Goal: Task Accomplishment & Management: Use online tool/utility

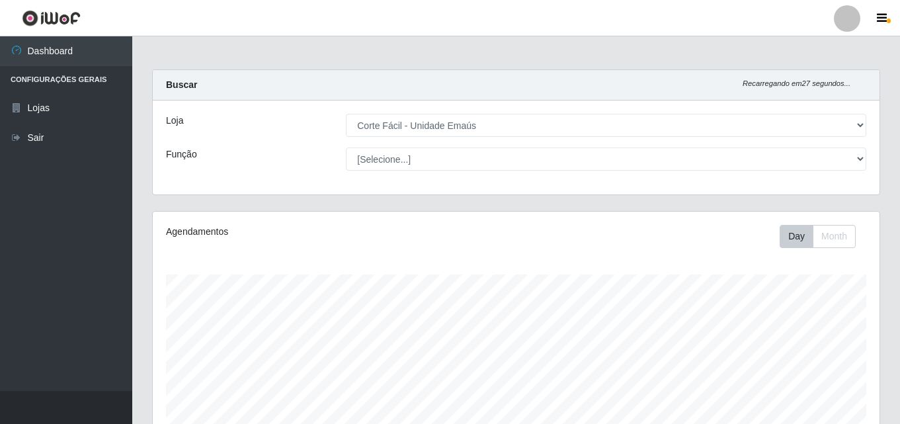
select select "201"
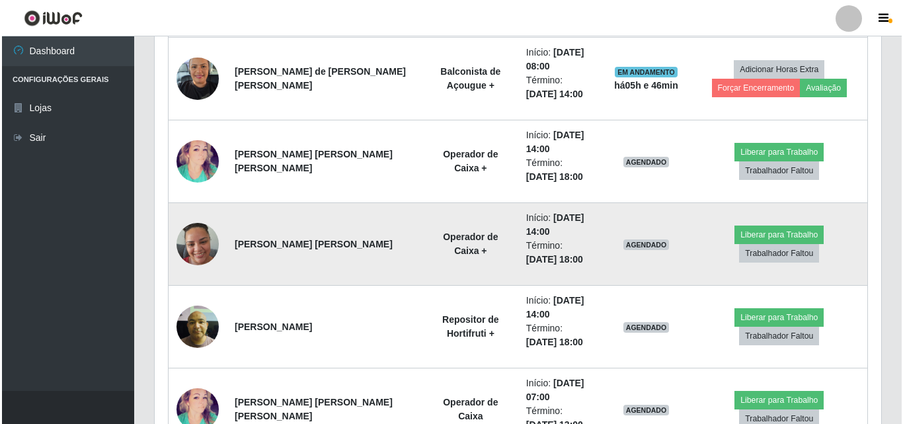
scroll to position [814, 0]
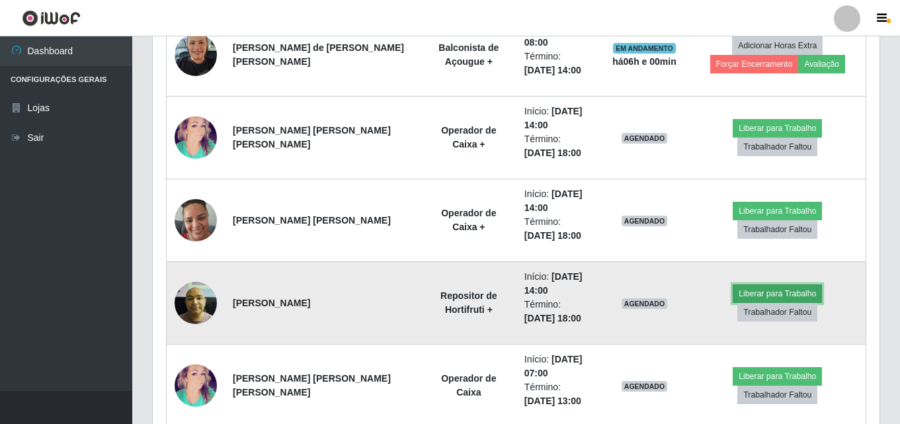
click at [742, 301] on button "Liberar para Trabalho" at bounding box center [776, 293] width 89 height 19
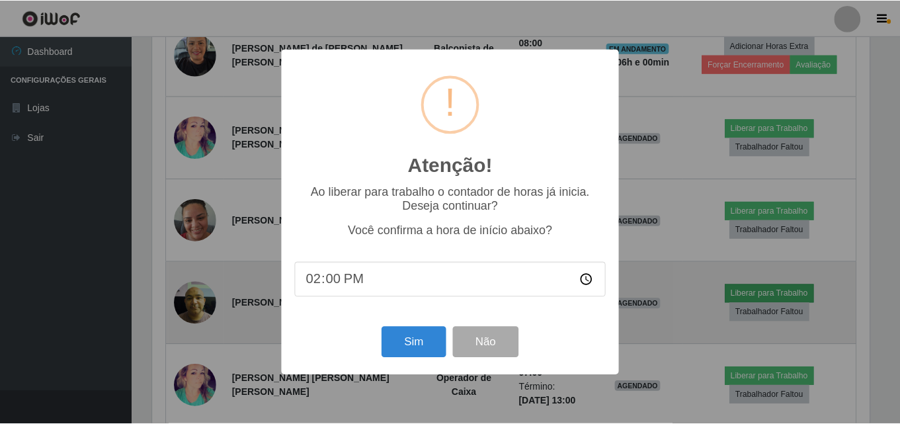
scroll to position [274, 720]
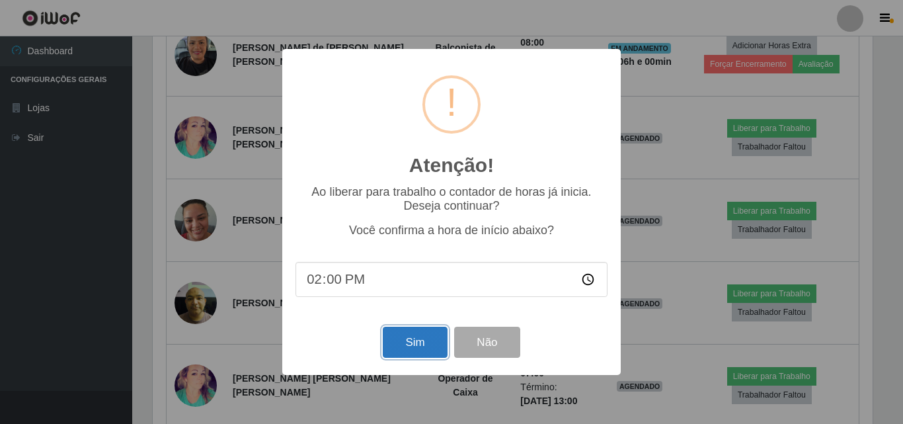
click at [392, 356] on button "Sim" at bounding box center [415, 342] width 64 height 31
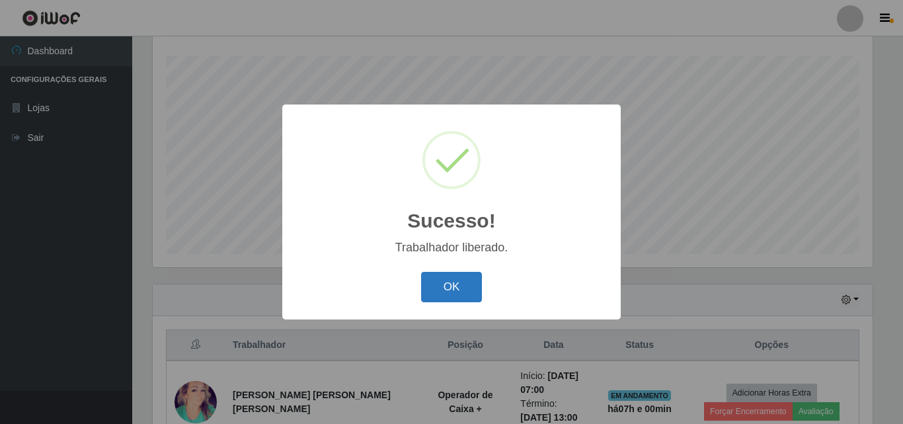
click at [434, 279] on button "OK" at bounding box center [451, 287] width 61 height 31
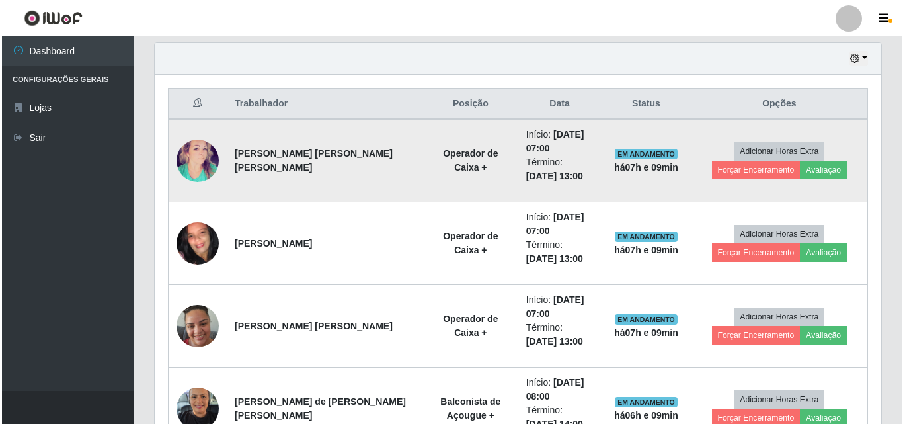
scroll to position [483, 0]
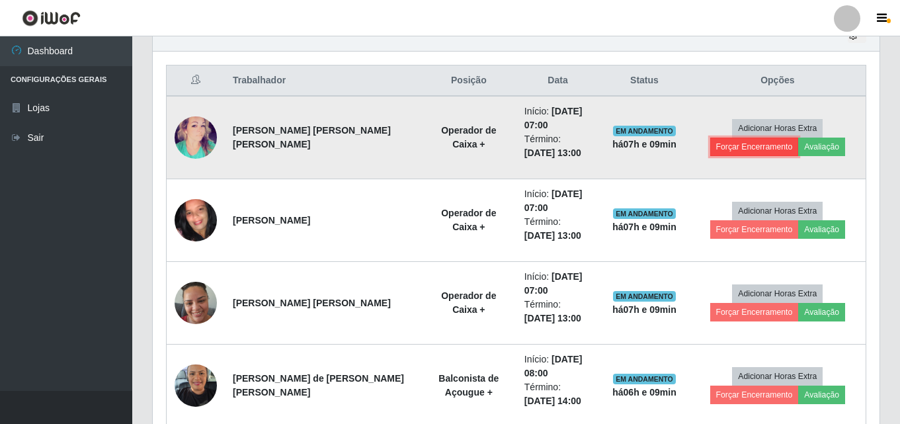
click at [799, 138] on button "Forçar Encerramento" at bounding box center [754, 147] width 89 height 19
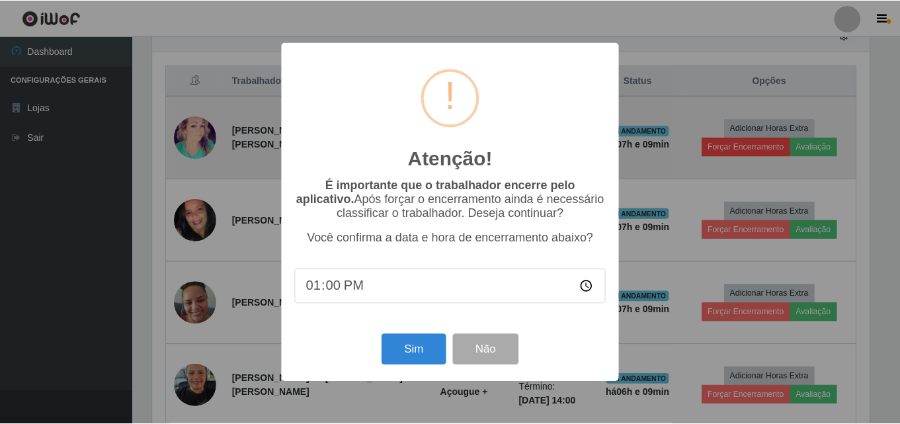
scroll to position [274, 720]
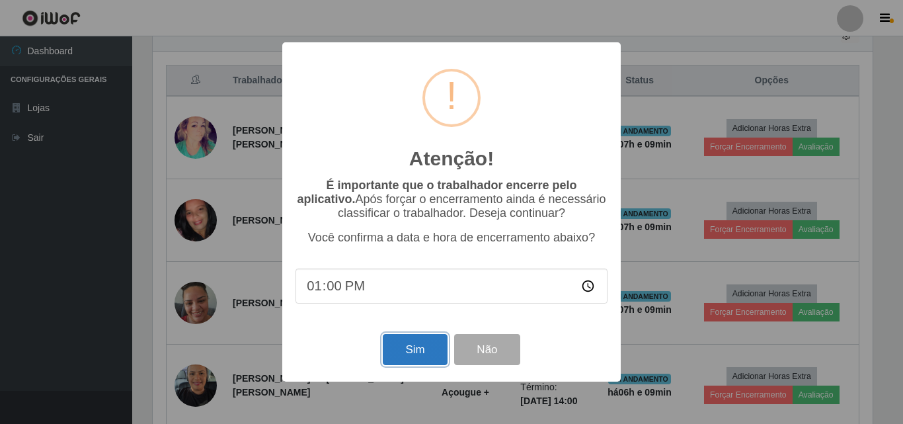
click at [419, 350] on button "Sim" at bounding box center [415, 349] width 64 height 31
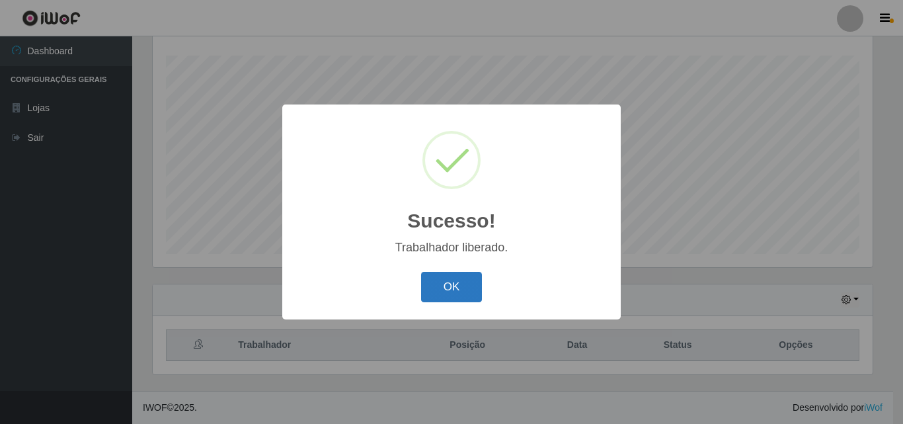
click at [454, 280] on button "OK" at bounding box center [451, 287] width 61 height 31
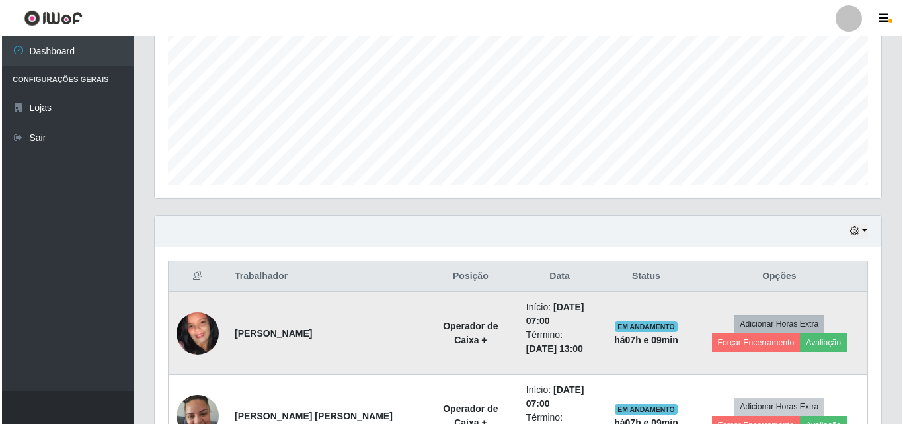
scroll to position [417, 0]
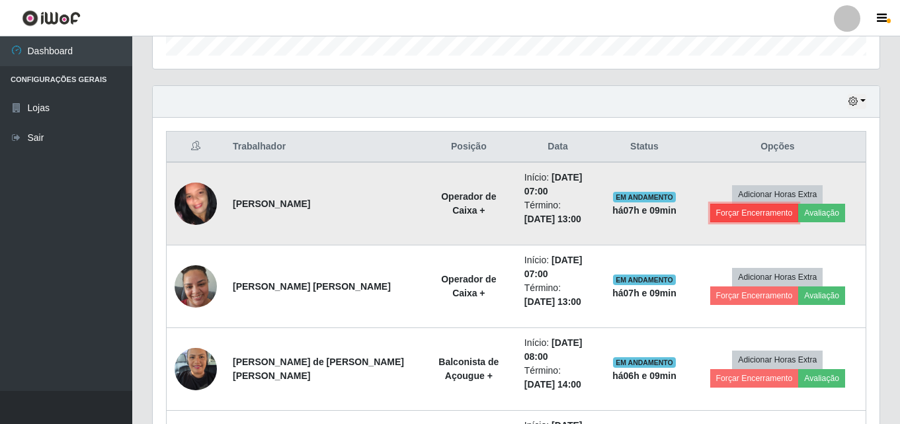
click at [799, 204] on button "Forçar Encerramento" at bounding box center [754, 213] width 89 height 19
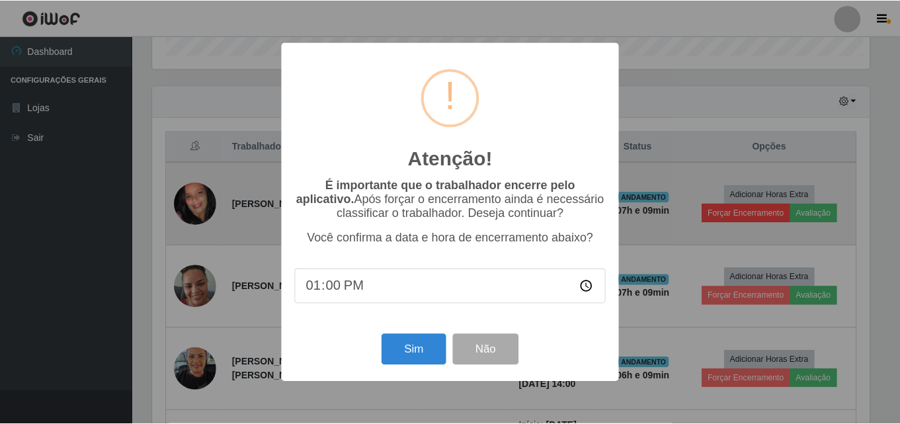
scroll to position [274, 720]
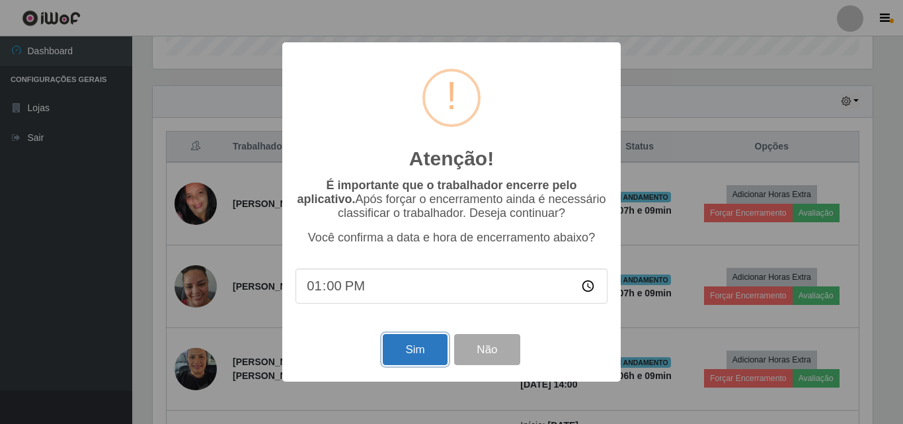
click at [402, 345] on button "Sim" at bounding box center [415, 349] width 64 height 31
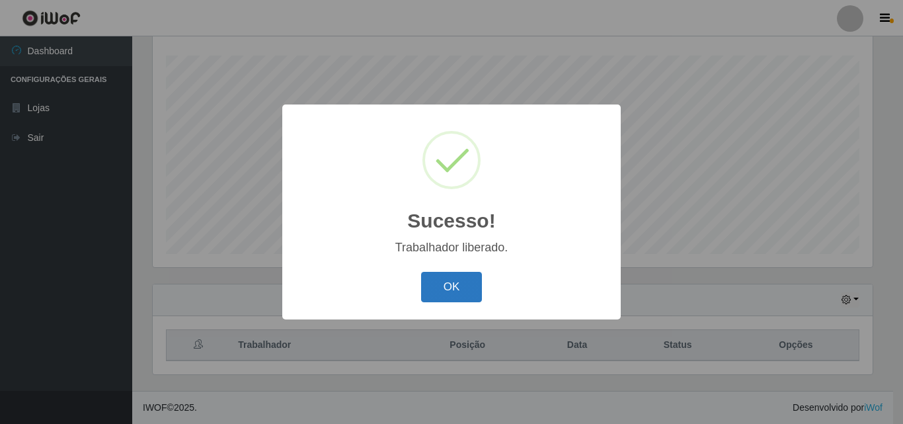
click at [455, 279] on button "OK" at bounding box center [451, 287] width 61 height 31
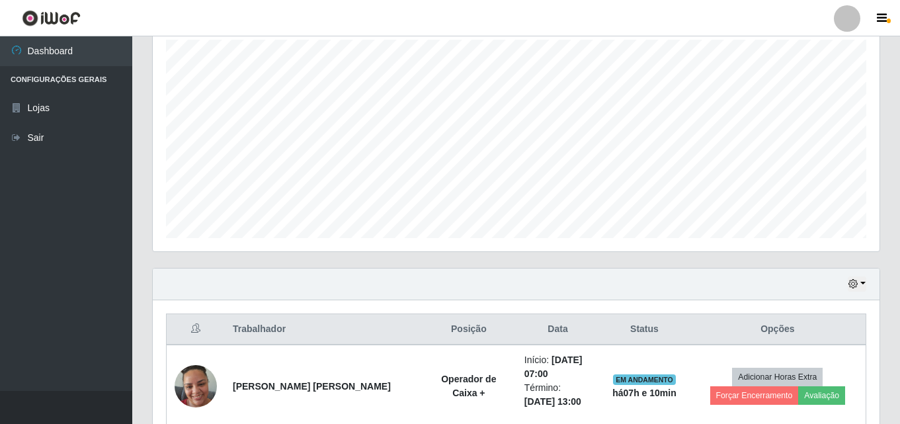
scroll to position [483, 0]
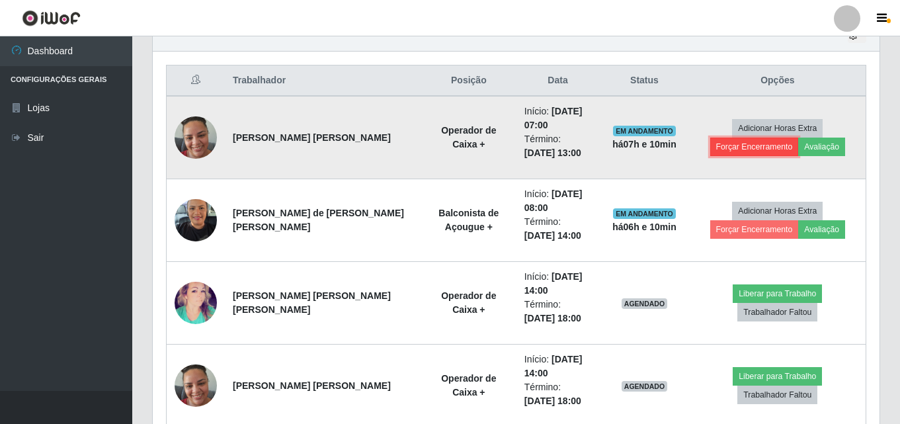
click at [799, 138] on button "Forçar Encerramento" at bounding box center [754, 147] width 89 height 19
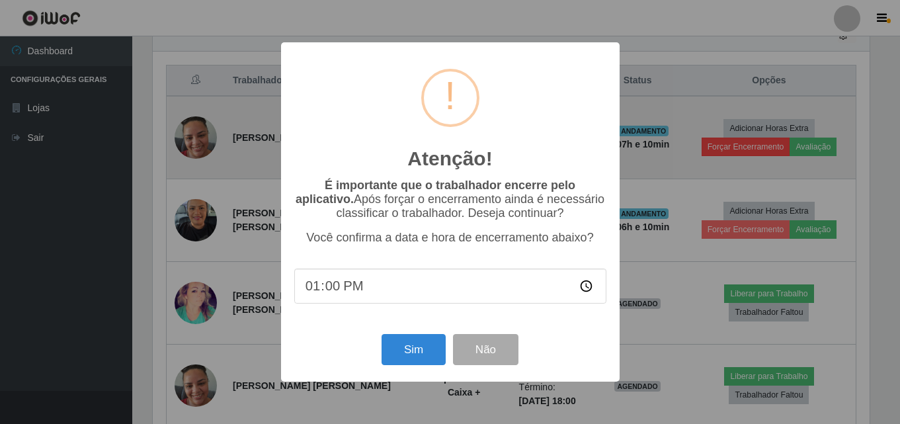
scroll to position [274, 720]
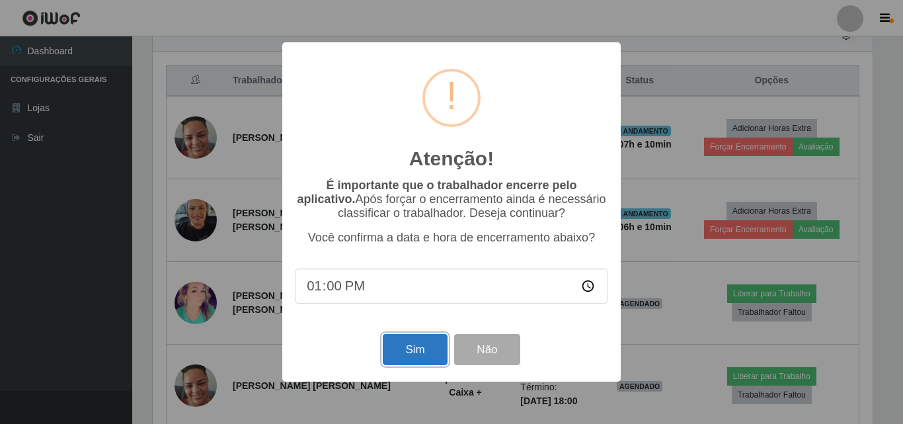
click at [416, 356] on button "Sim" at bounding box center [415, 349] width 64 height 31
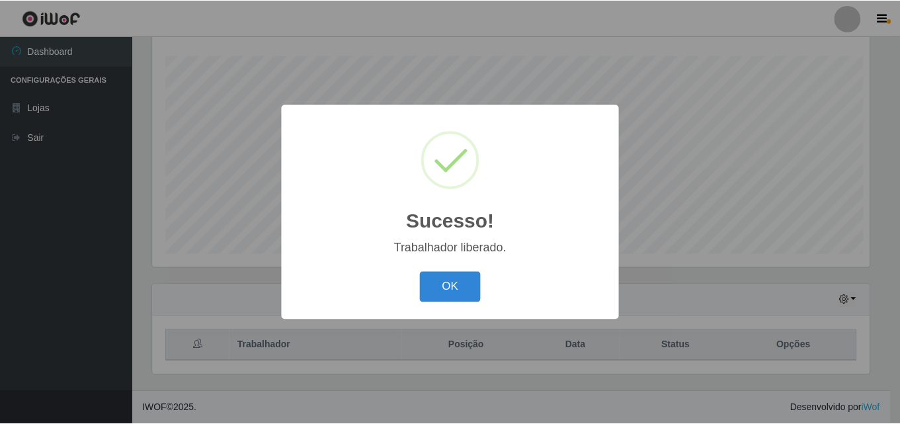
scroll to position [0, 0]
click at [452, 289] on button "OK" at bounding box center [451, 287] width 61 height 31
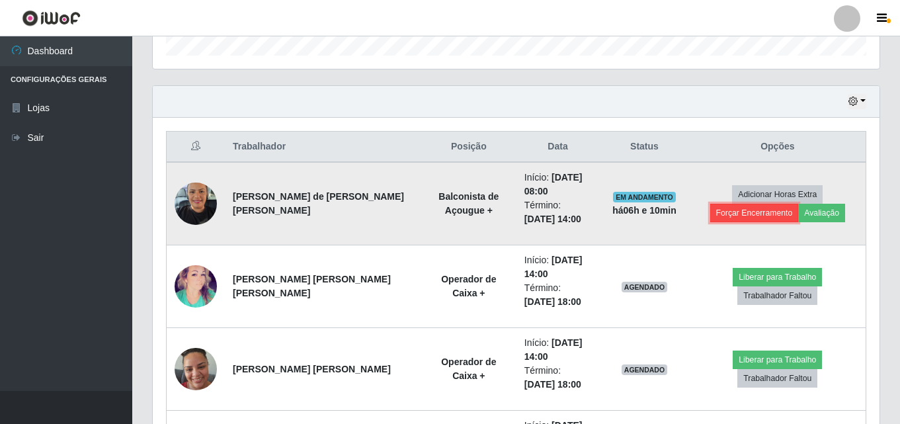
click at [799, 204] on button "Forçar Encerramento" at bounding box center [754, 213] width 89 height 19
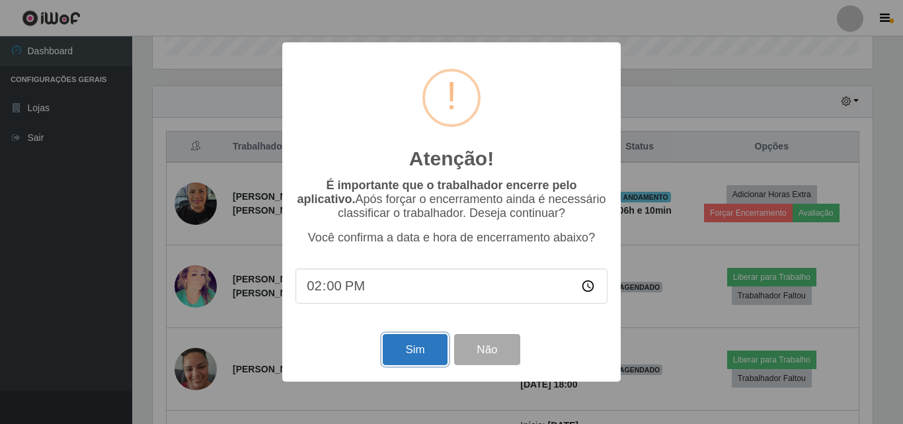
click at [407, 352] on button "Sim" at bounding box center [415, 349] width 64 height 31
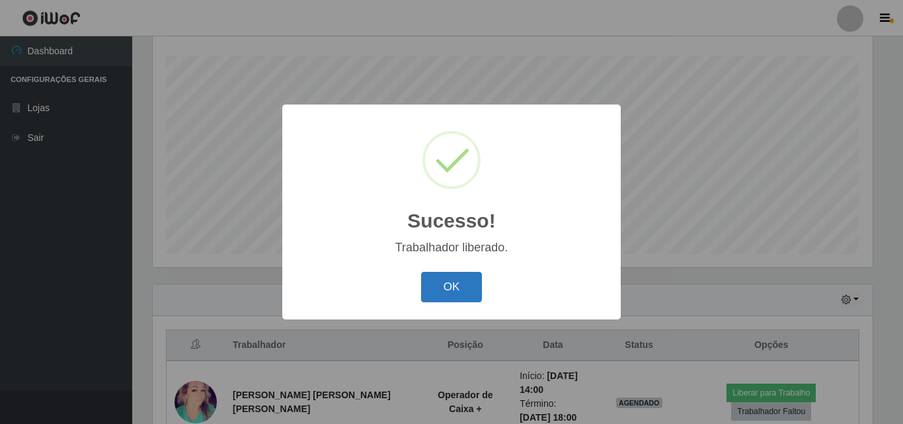
click at [450, 286] on button "OK" at bounding box center [451, 287] width 61 height 31
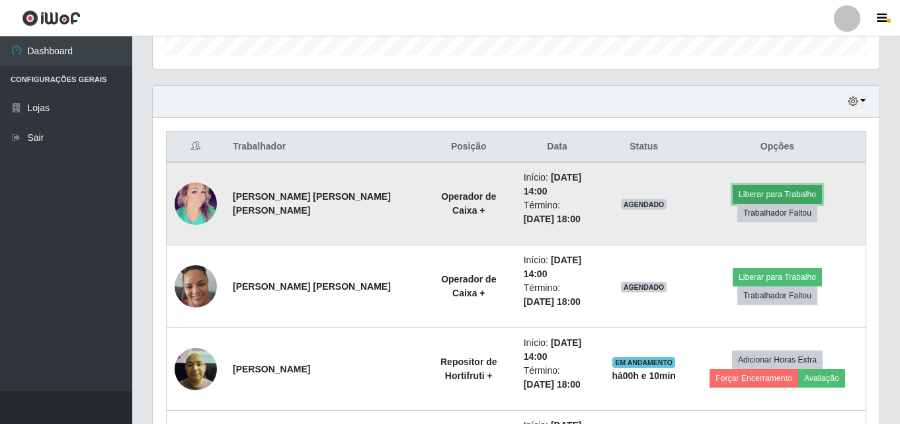
click at [732, 202] on button "Liberar para Trabalho" at bounding box center [776, 194] width 89 height 19
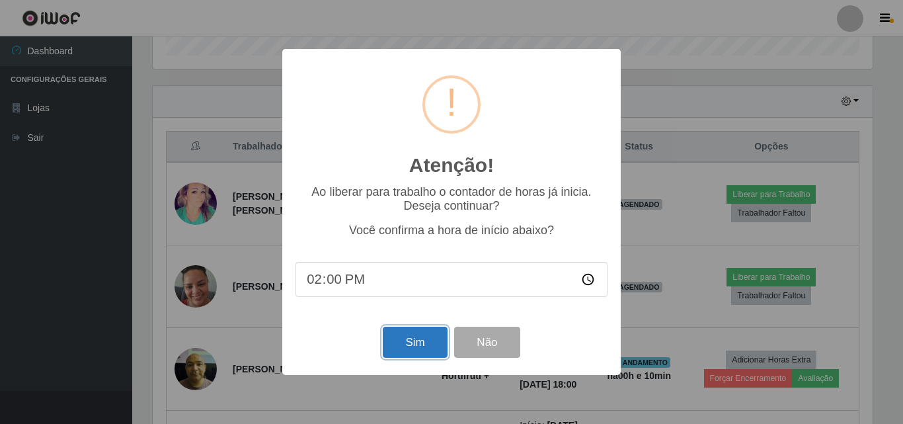
click at [416, 344] on button "Sim" at bounding box center [415, 342] width 64 height 31
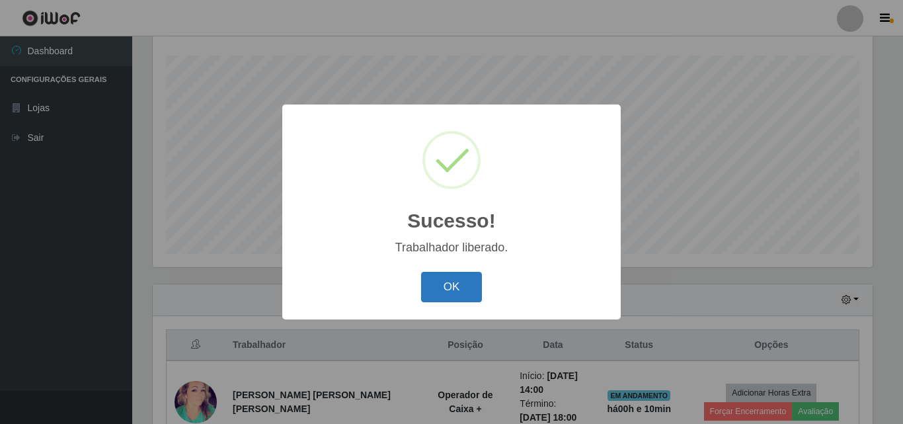
click at [446, 287] on button "OK" at bounding box center [451, 287] width 61 height 31
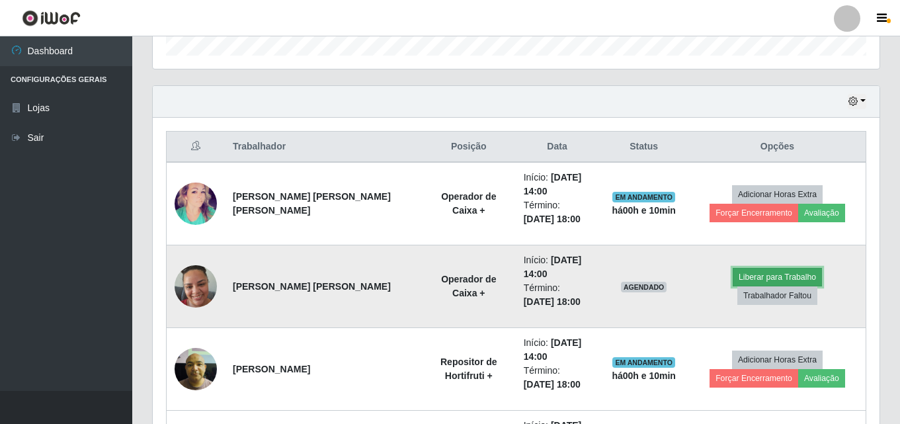
click at [732, 286] on button "Liberar para Trabalho" at bounding box center [776, 277] width 89 height 19
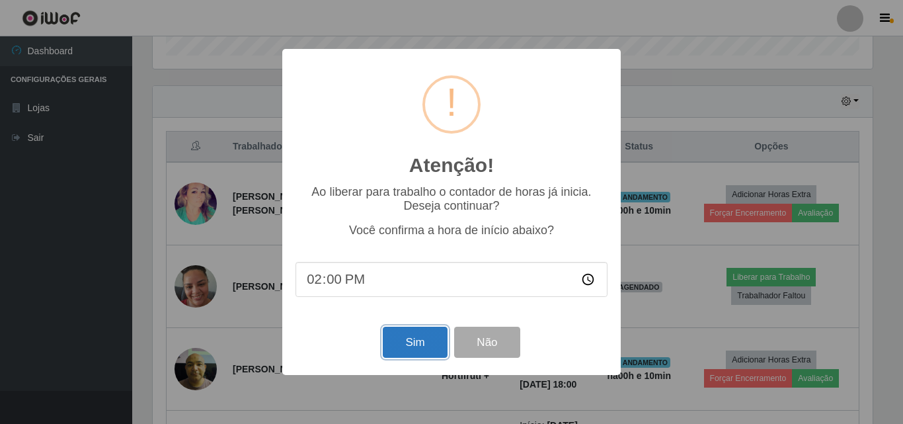
click at [423, 344] on button "Sim" at bounding box center [415, 342] width 64 height 31
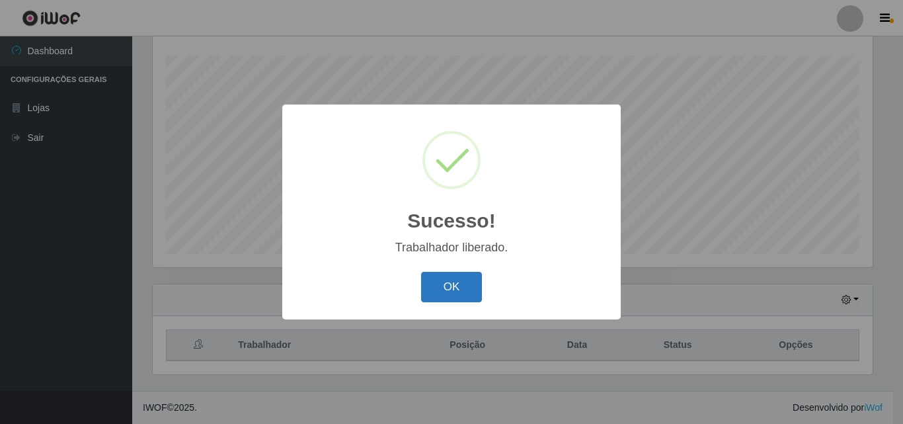
click at [443, 275] on button "OK" at bounding box center [451, 287] width 61 height 31
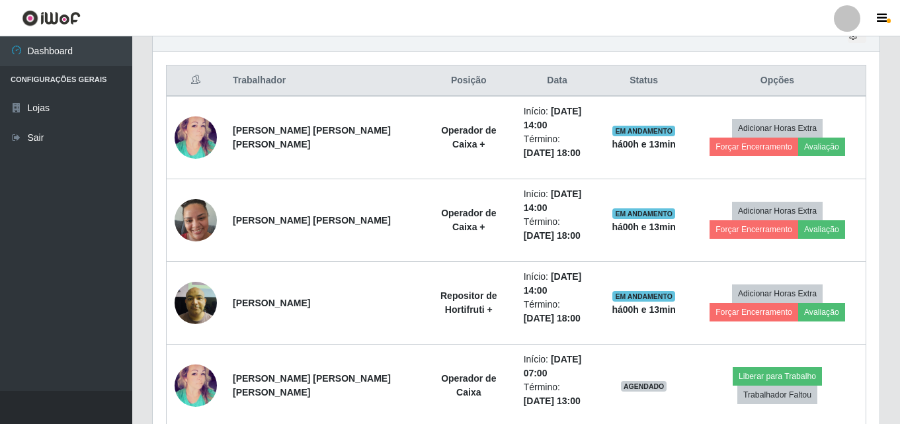
drag, startPoint x: 319, startPoint y: 14, endPoint x: 463, endPoint y: 18, distance: 143.5
click at [383, 15] on header "Perfil Alterar Senha Sair" at bounding box center [450, 18] width 900 height 36
